Goal: Task Accomplishment & Management: Complete application form

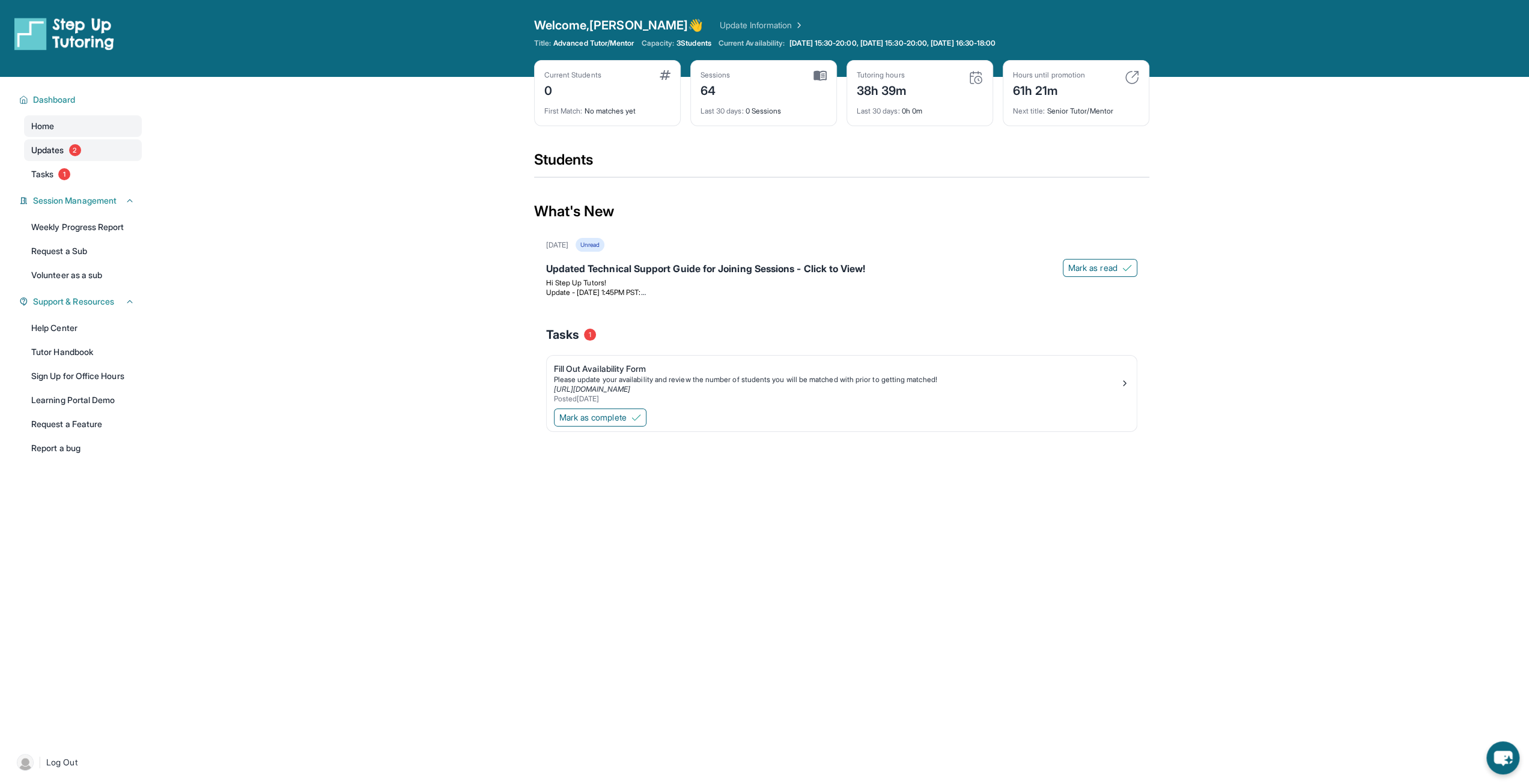
click at [59, 145] on span "Updates" at bounding box center [48, 150] width 33 height 12
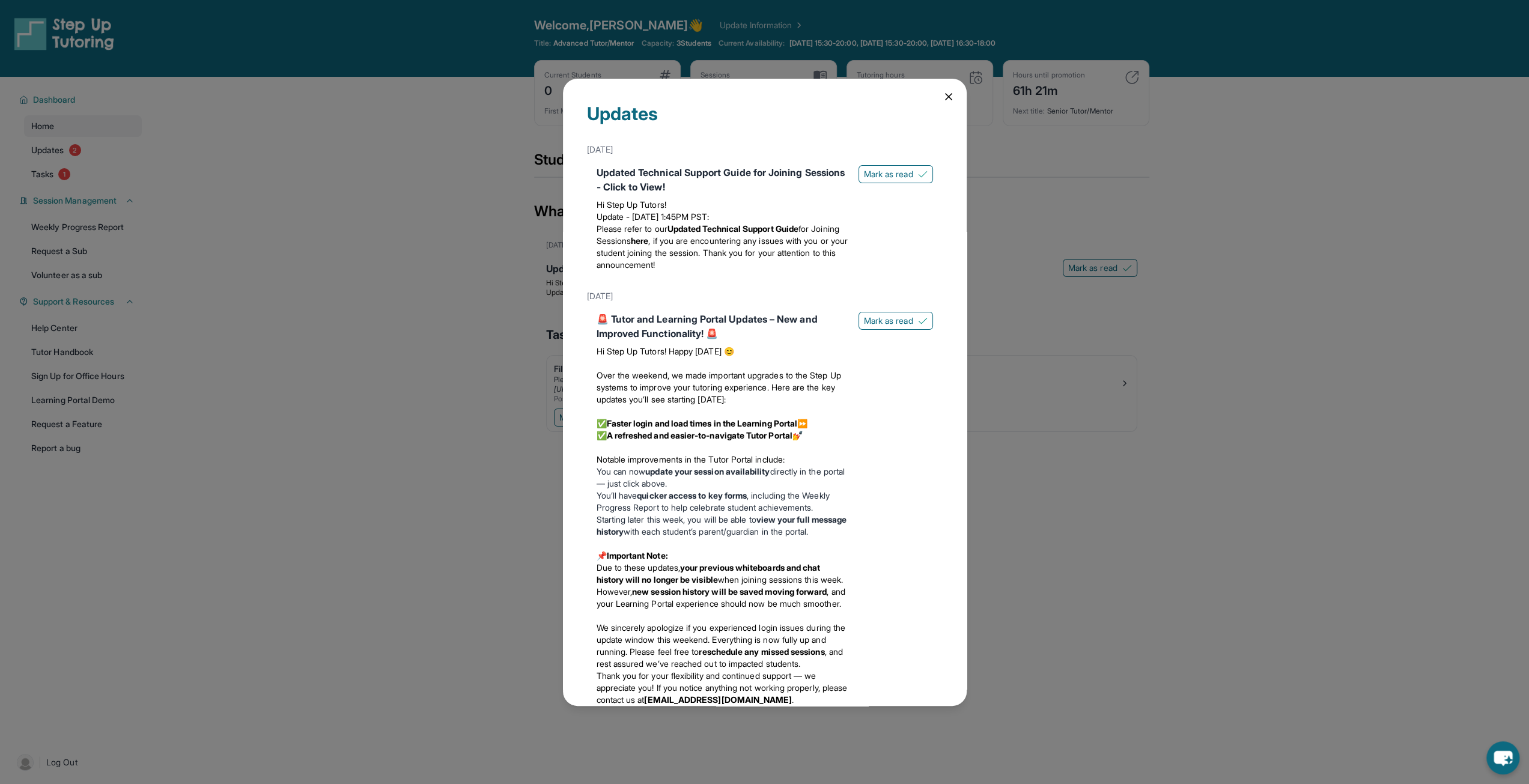
click at [947, 96] on div "Updates May 13th Updated Technical Support Guide for Joining Sessions - Click t…" at bounding box center [764, 392] width 404 height 627
click at [929, 100] on div "Updates May 13th Updated Technical Support Guide for Joining Sessions - Click t…" at bounding box center [764, 392] width 404 height 627
click at [943, 93] on icon at bounding box center [949, 97] width 12 height 12
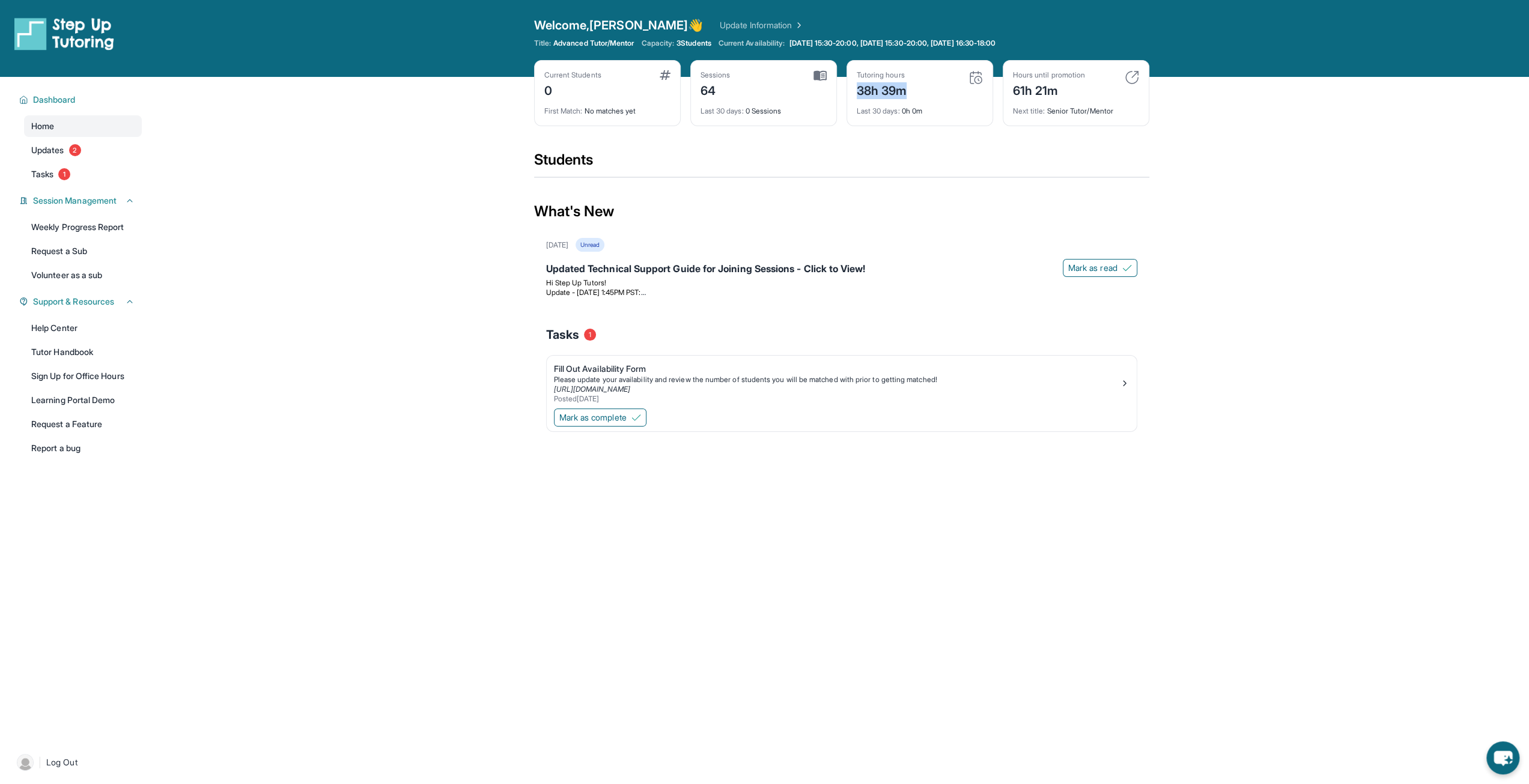
drag, startPoint x: 852, startPoint y: 91, endPoint x: 920, endPoint y: 90, distance: 68.0
click at [920, 90] on div "Tutoring hours 38h 39m Last 30 days : 0h 0m" at bounding box center [920, 93] width 147 height 66
click at [920, 90] on div "Tutoring hours 38h 39m" at bounding box center [920, 84] width 126 height 29
click at [66, 179] on span "1" at bounding box center [64, 175] width 12 height 12
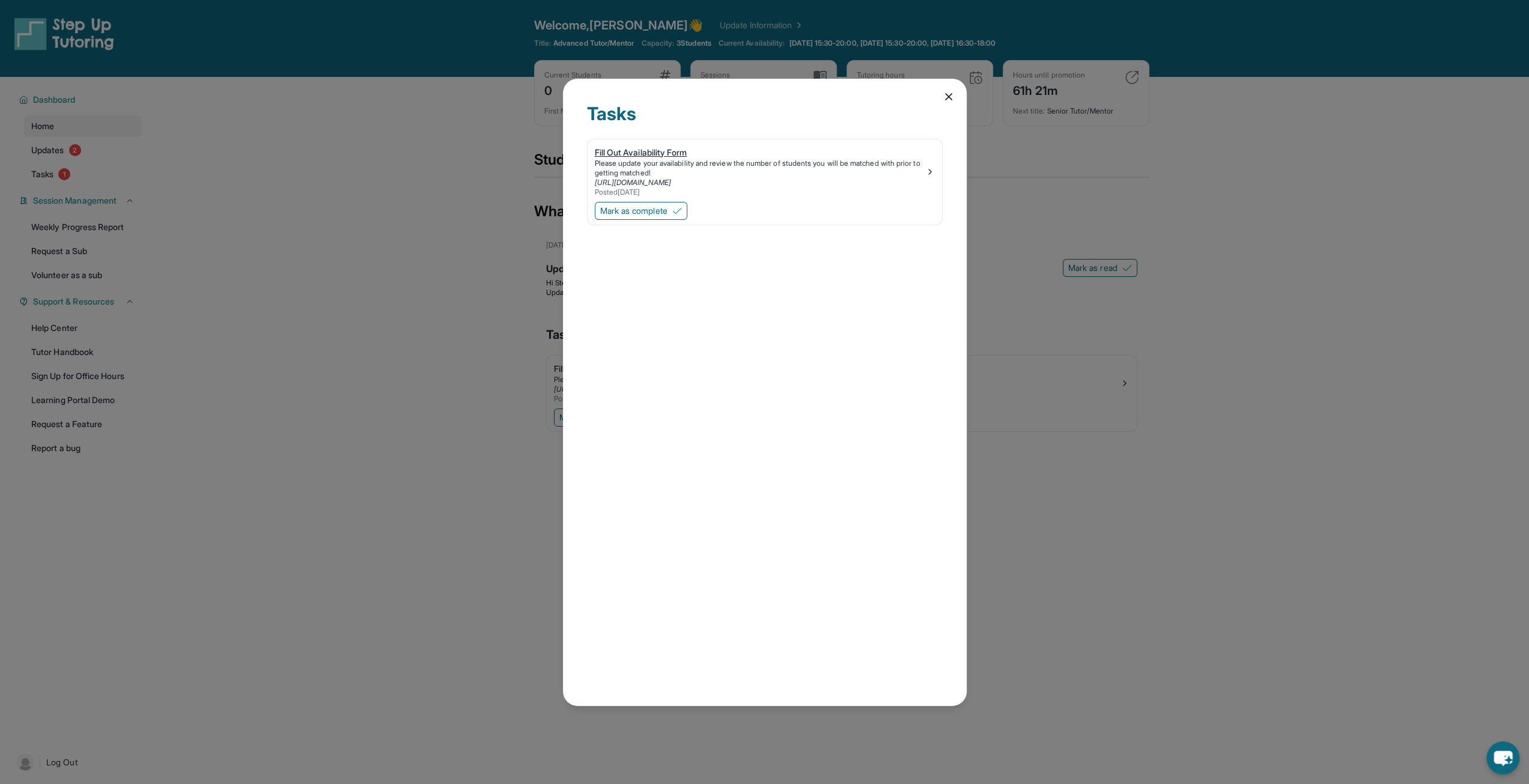
click at [670, 156] on div "Fill Out Availability Form" at bounding box center [760, 153] width 330 height 12
click at [376, 249] on div "Tasks Fill Out Availability Form Please update your availability and review the…" at bounding box center [764, 392] width 1529 height 784
